Goal: Information Seeking & Learning: Learn about a topic

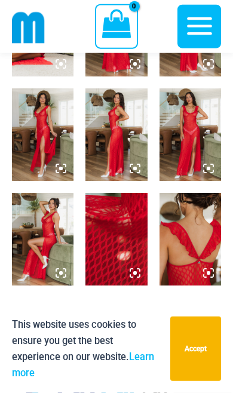
scroll to position [481, 0]
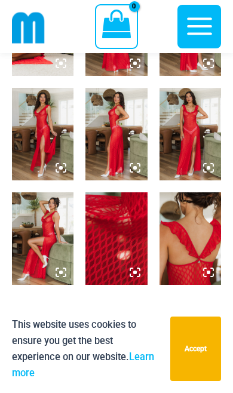
click at [109, 122] on img at bounding box center [115, 134] width 61 height 92
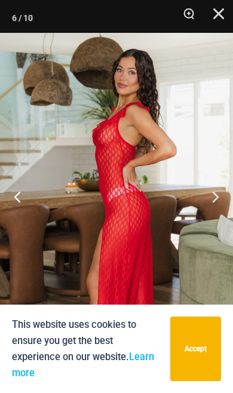
click at [211, 217] on button "Next" at bounding box center [210, 196] width 45 height 60
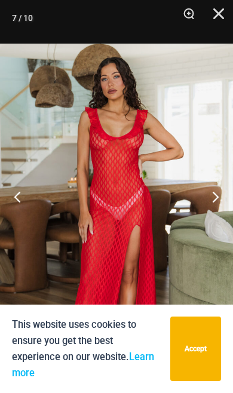
click at [212, 214] on button "Next" at bounding box center [210, 196] width 45 height 60
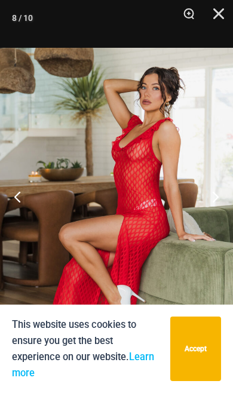
click at [211, 215] on button "Next" at bounding box center [210, 196] width 45 height 60
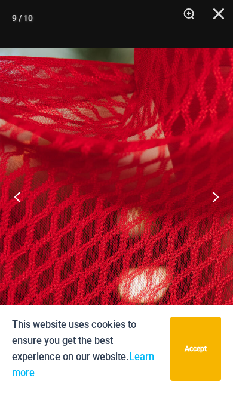
click at [208, 218] on button "Next" at bounding box center [210, 196] width 45 height 60
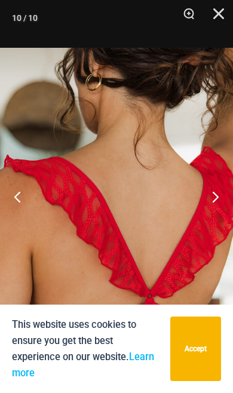
click at [209, 226] on button "Next" at bounding box center [210, 196] width 45 height 60
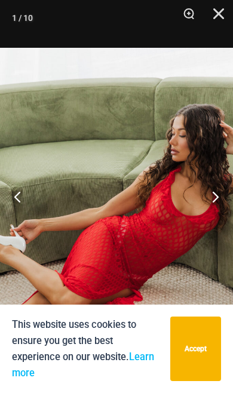
click at [209, 220] on button "Next" at bounding box center [210, 196] width 45 height 60
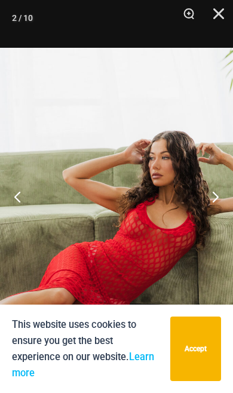
click at [207, 226] on button "Next" at bounding box center [210, 196] width 45 height 60
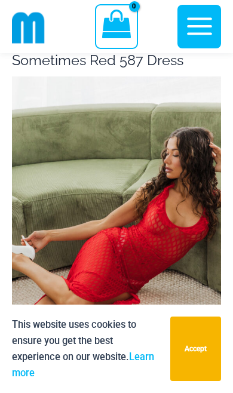
scroll to position [0, 0]
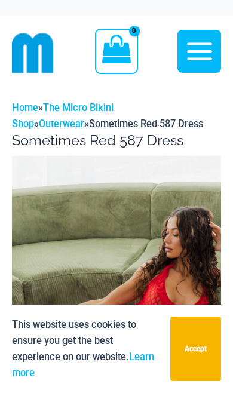
click at [196, 350] on button "Accept" at bounding box center [195, 348] width 51 height 64
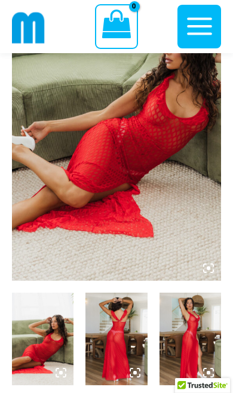
scroll to position [244, 0]
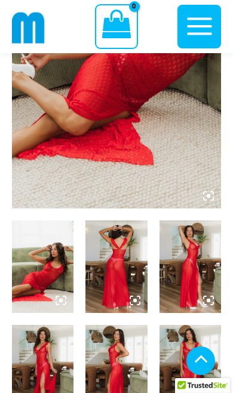
click at [126, 280] on img at bounding box center [115, 266] width 61 height 92
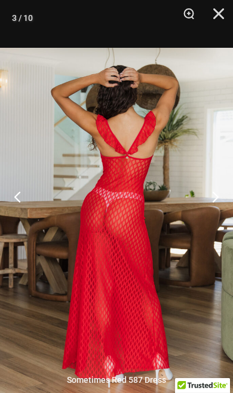
click at [215, 226] on button "Next" at bounding box center [210, 196] width 45 height 60
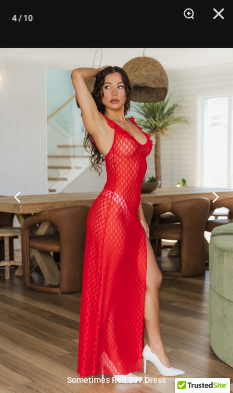
click at [214, 226] on button "Next" at bounding box center [210, 196] width 45 height 60
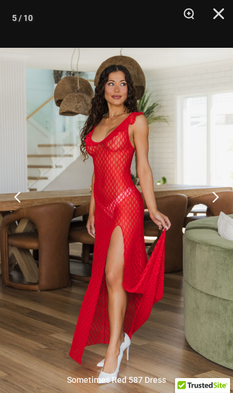
click at [212, 222] on button "Next" at bounding box center [210, 196] width 45 height 60
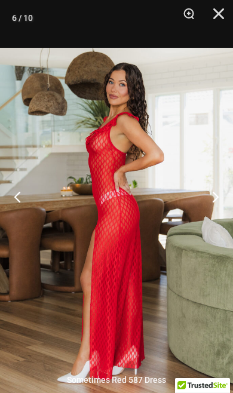
click at [211, 222] on button "Next" at bounding box center [210, 196] width 45 height 60
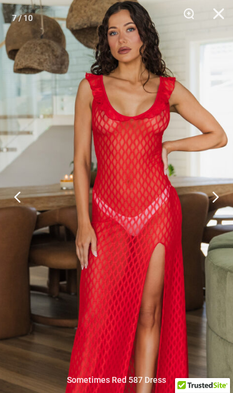
click at [223, 16] on button "Close" at bounding box center [214, 18] width 30 height 36
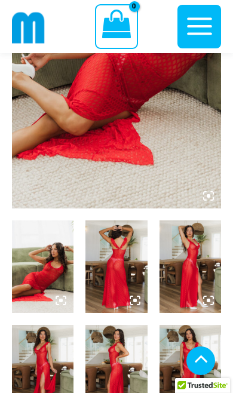
click at [196, 33] on icon "button" at bounding box center [199, 26] width 25 height 17
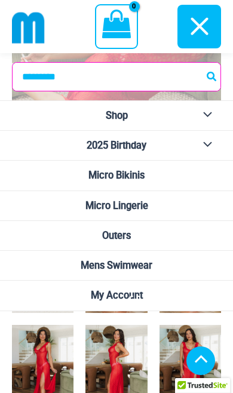
click at [181, 238] on link "Outers" at bounding box center [116, 236] width 233 height 30
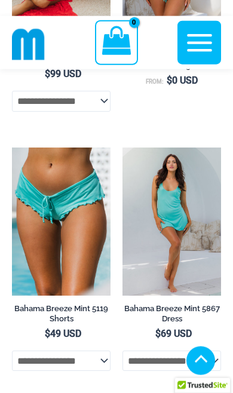
scroll to position [464, 0]
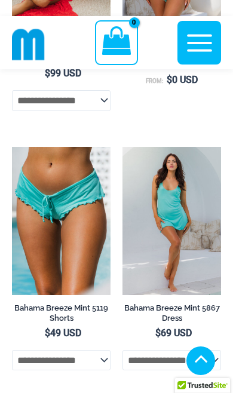
click at [12, 147] on img at bounding box center [12, 147] width 0 height 0
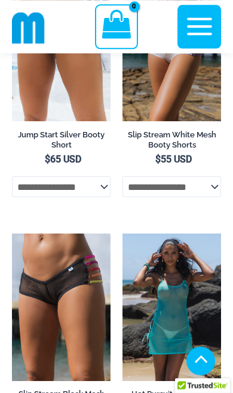
scroll to position [3890, 0]
click at [12, 233] on img at bounding box center [12, 233] width 0 height 0
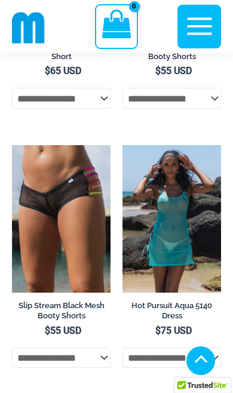
scroll to position [3983, 0]
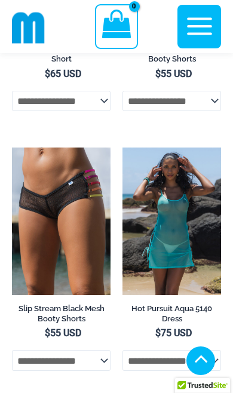
click at [122, 147] on img at bounding box center [122, 147] width 0 height 0
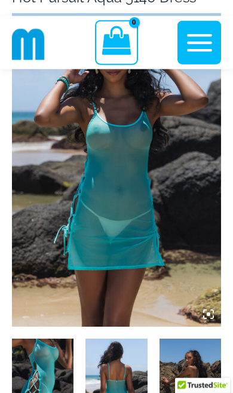
scroll to position [131, 0]
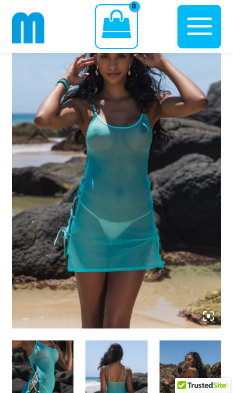
click at [117, 392] on img at bounding box center [115, 386] width 61 height 92
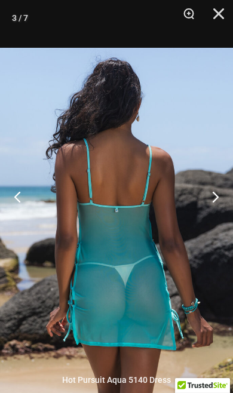
click at [206, 226] on button "Next" at bounding box center [210, 196] width 45 height 60
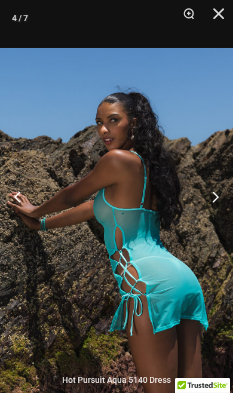
click at [206, 226] on button "Next" at bounding box center [210, 196] width 45 height 60
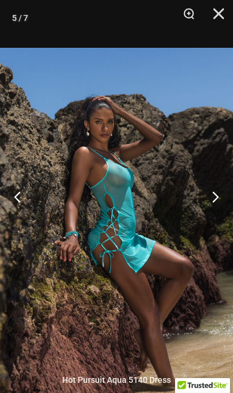
click at [203, 226] on button "Next" at bounding box center [210, 196] width 45 height 60
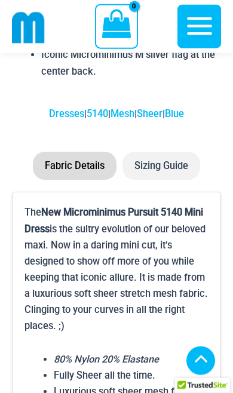
scroll to position [1502, 0]
